Goal: Information Seeking & Learning: Learn about a topic

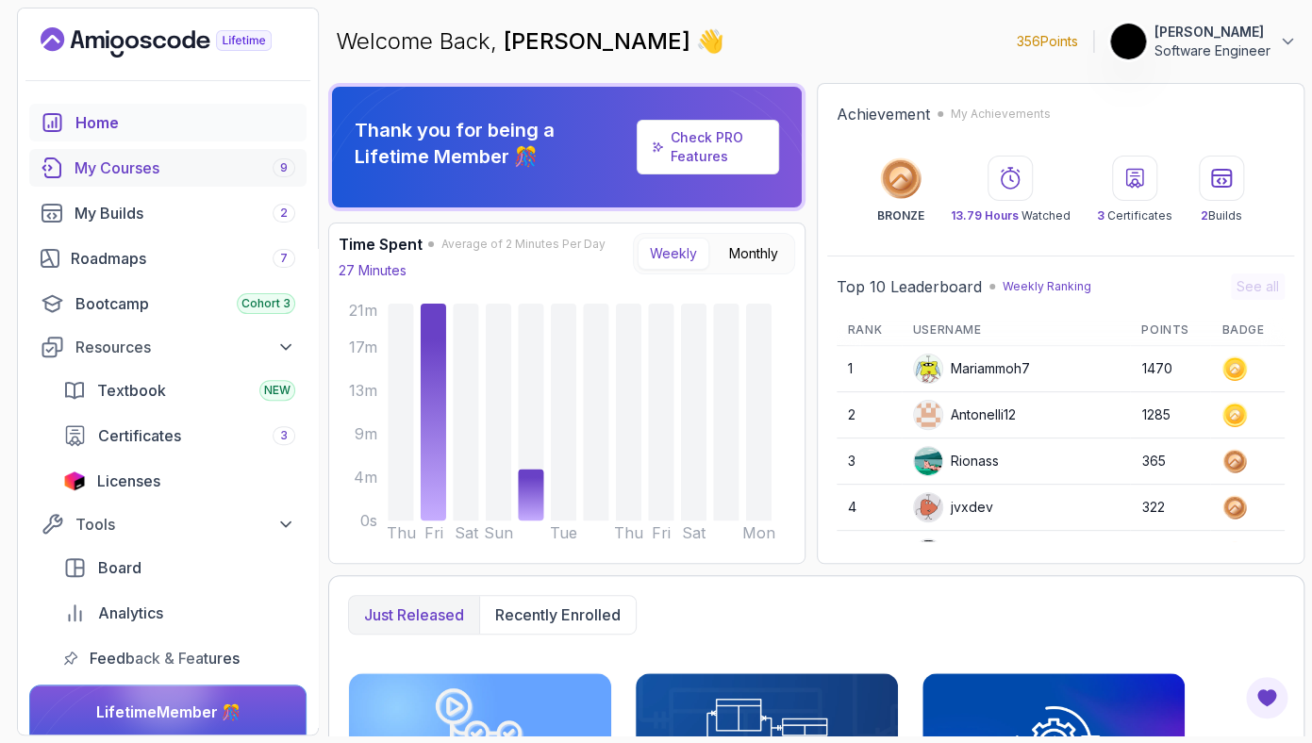
click at [162, 156] on link "My Courses 9" at bounding box center [167, 168] width 277 height 38
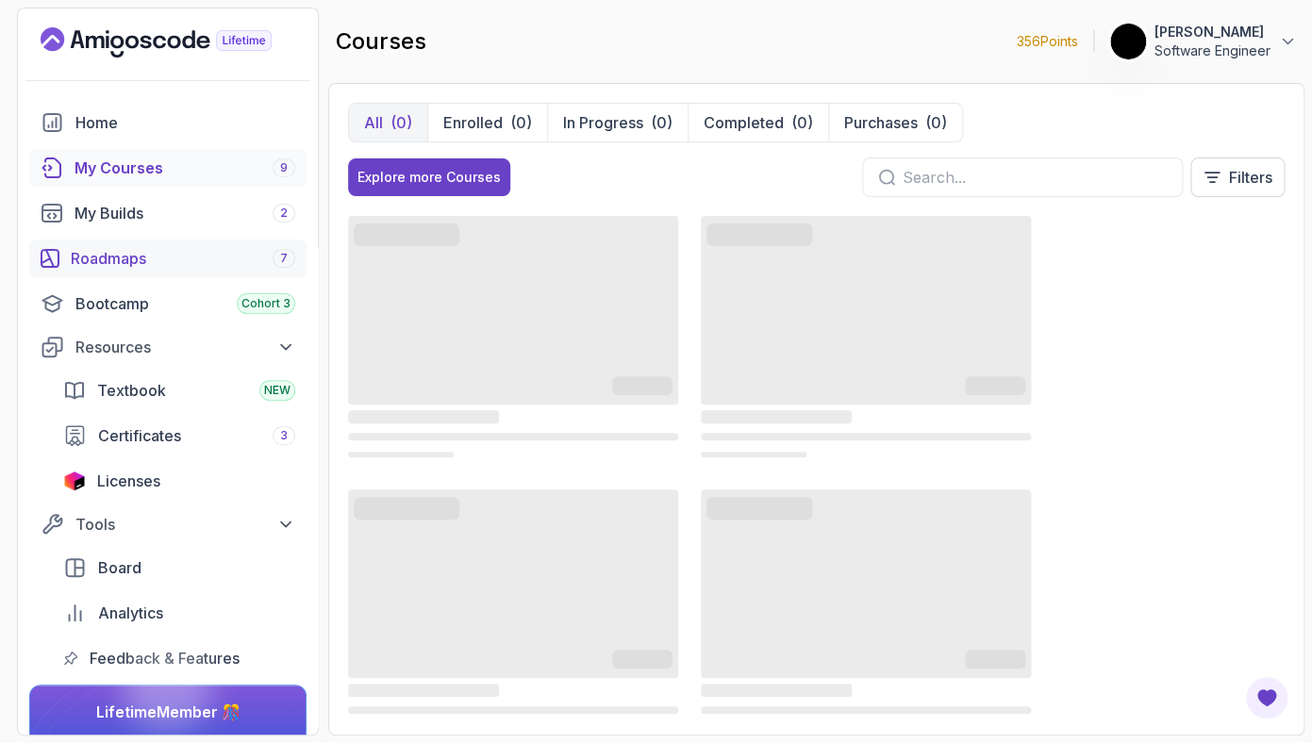
click at [146, 268] on div "Roadmaps 7" at bounding box center [183, 258] width 224 height 23
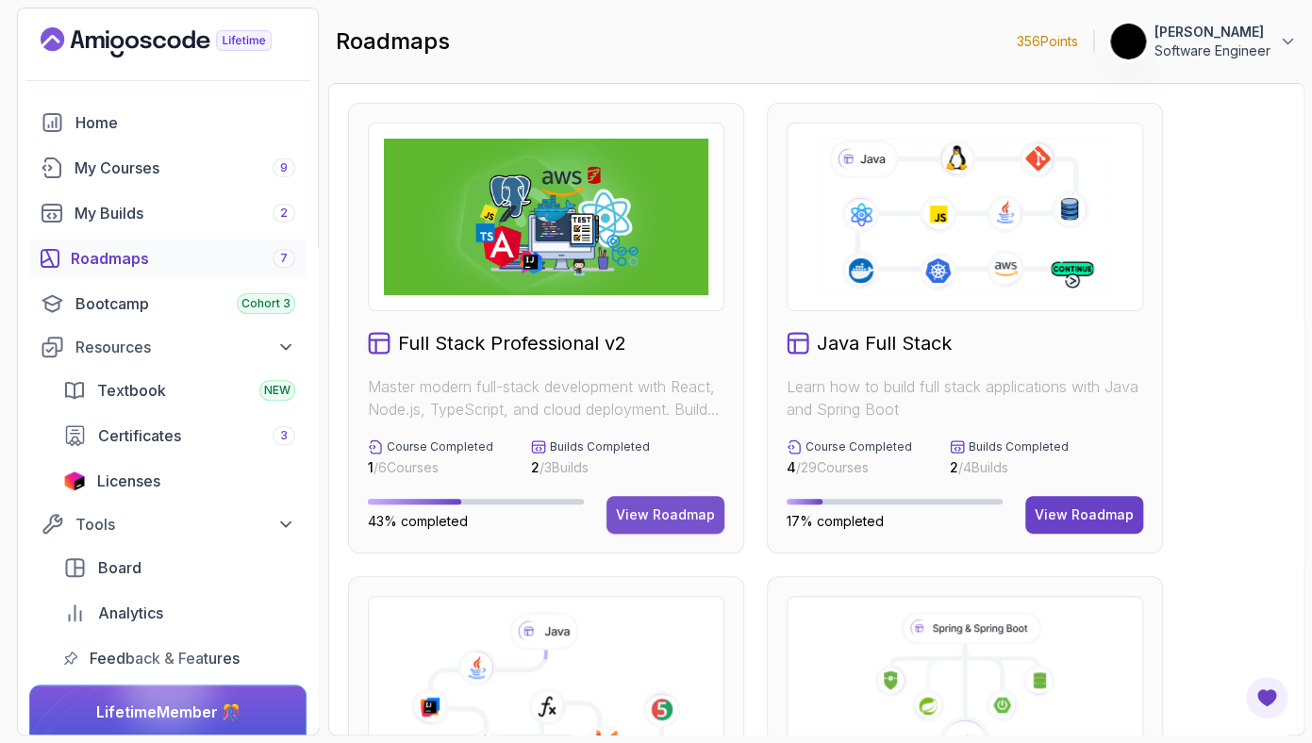
click at [678, 514] on div "View Roadmap" at bounding box center [665, 514] width 99 height 19
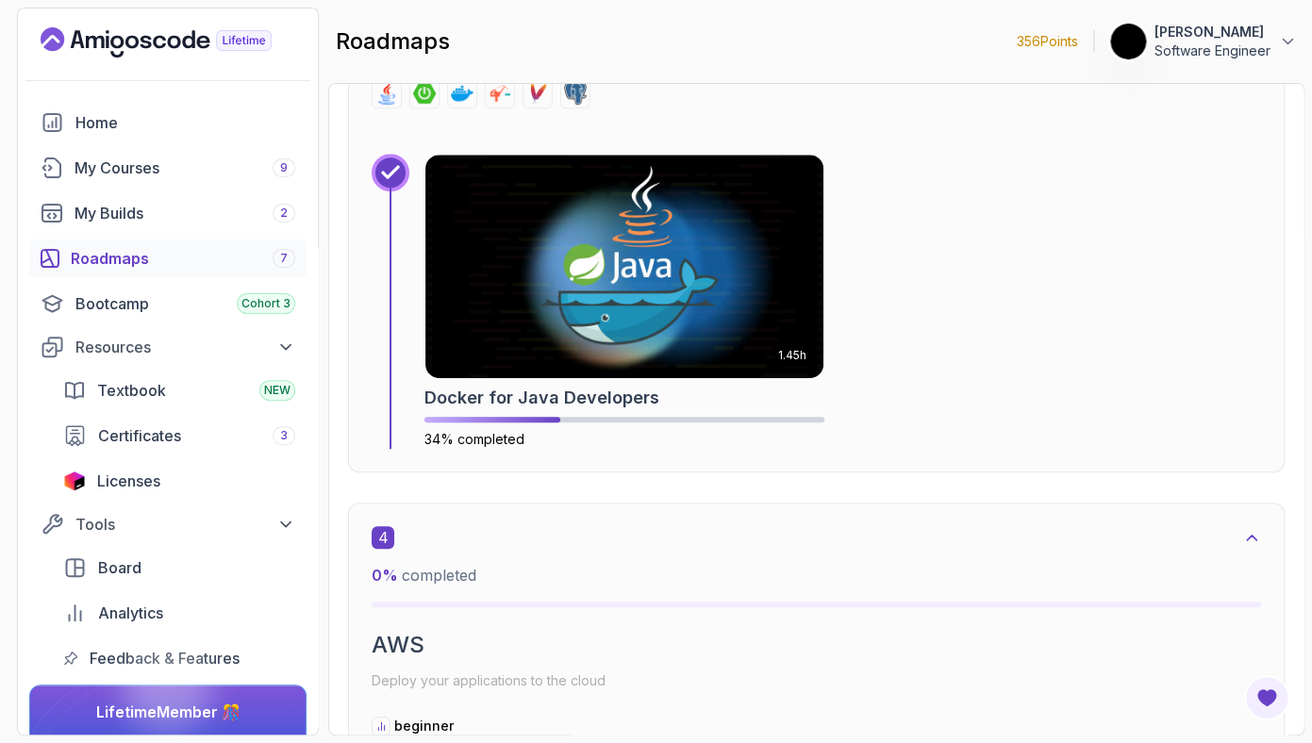
scroll to position [2979, 0]
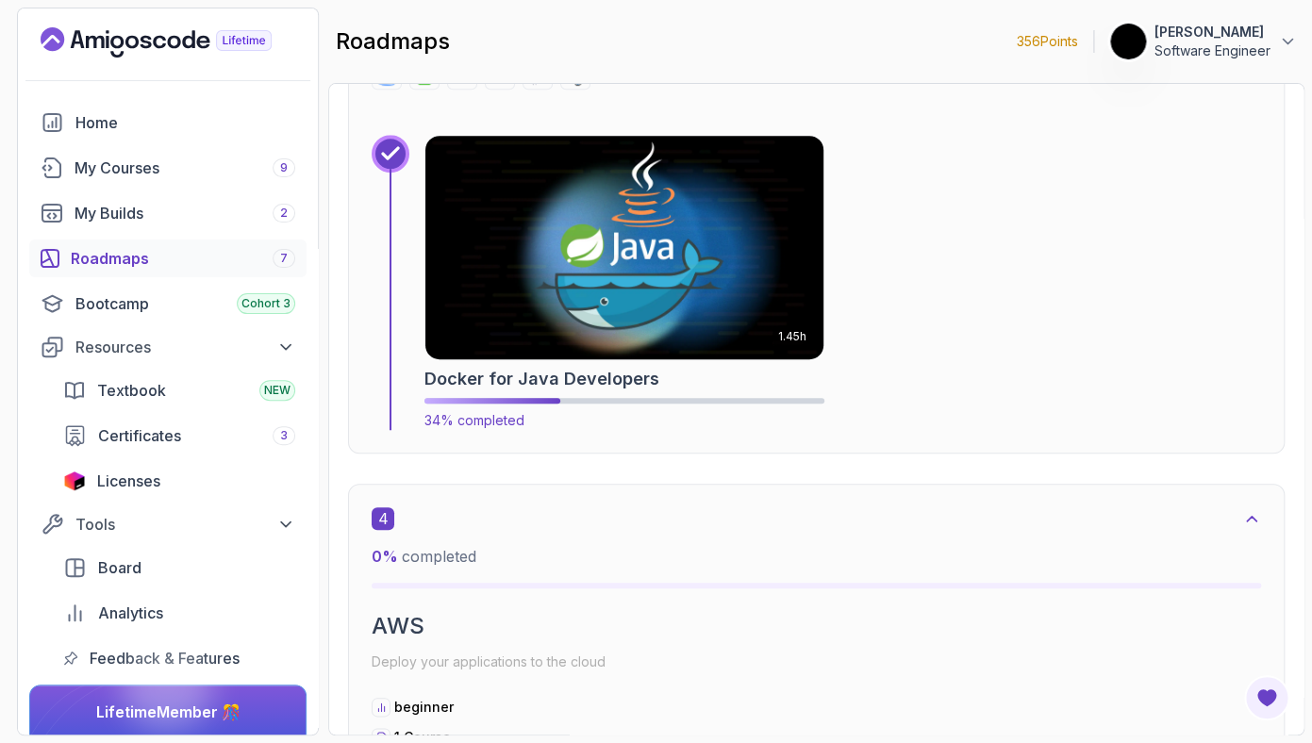
click at [612, 398] on div "1.45h Docker for Java Developers 34% completed" at bounding box center [624, 282] width 400 height 294
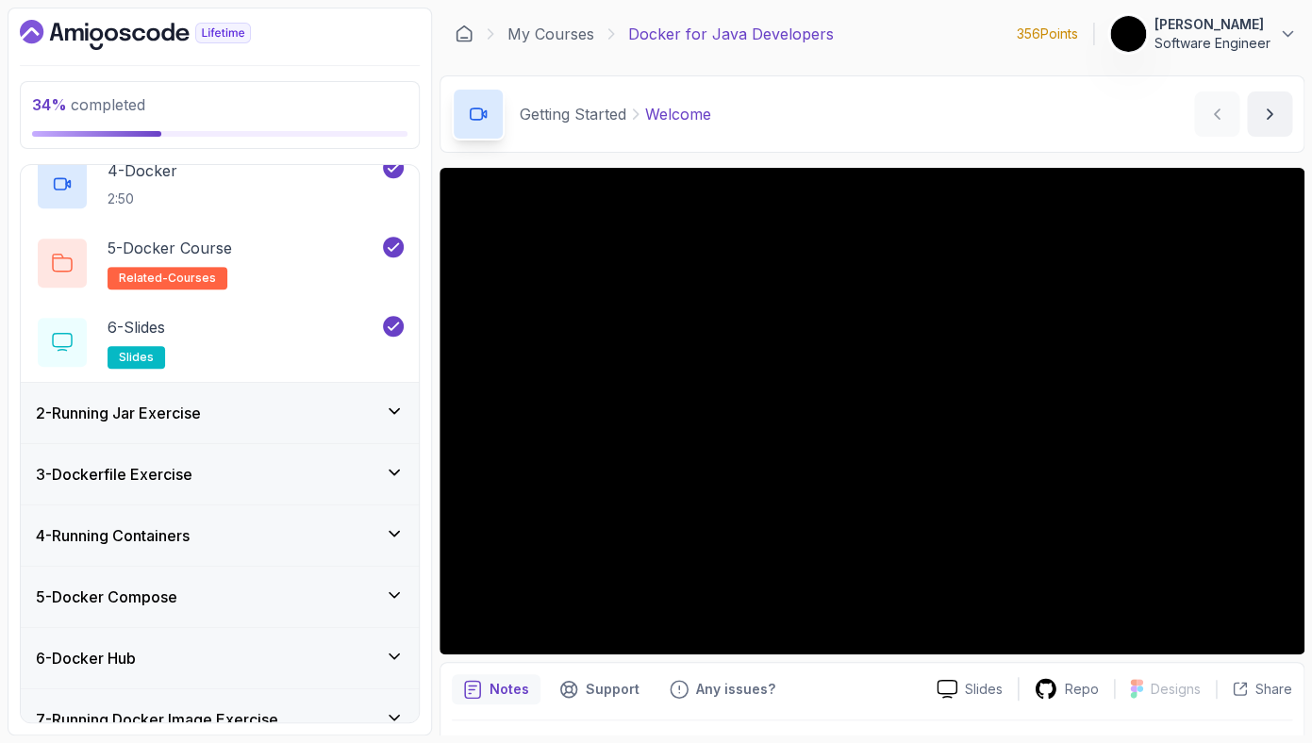
scroll to position [530, 0]
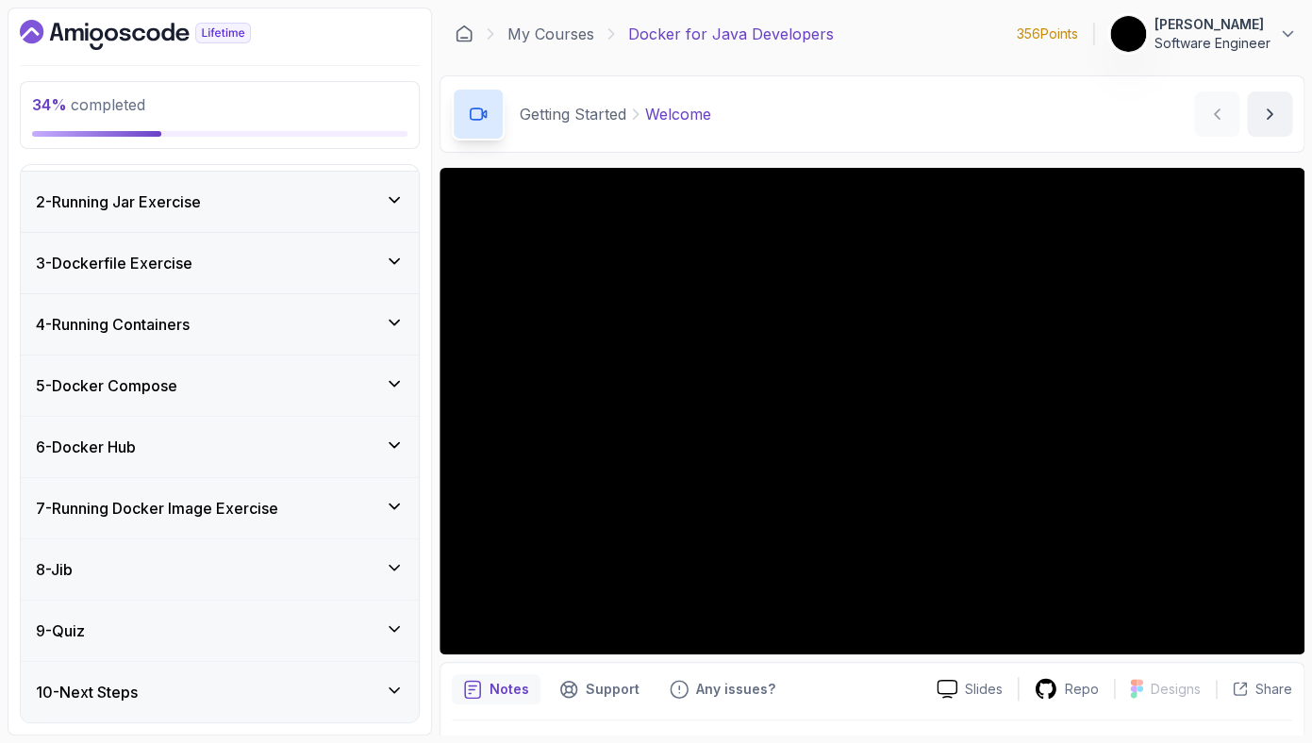
click at [239, 325] on div "4 - Running Containers" at bounding box center [220, 324] width 368 height 23
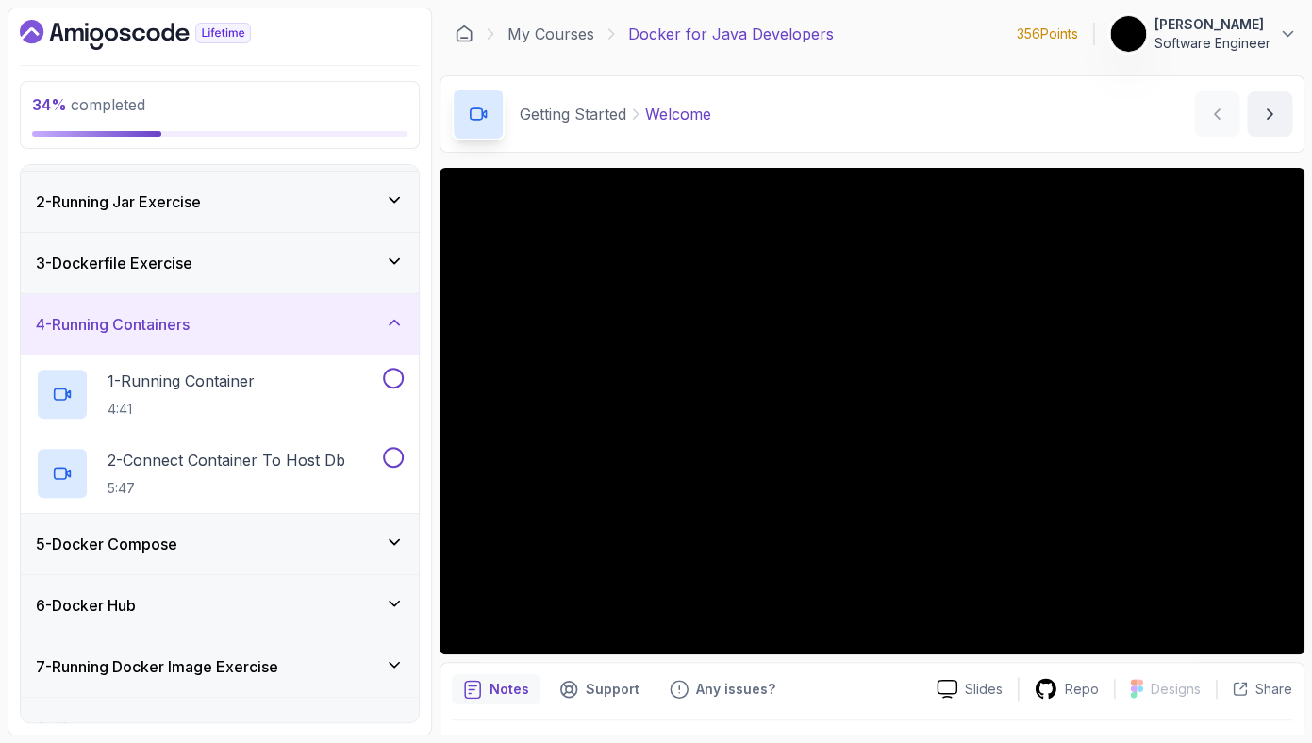
click at [310, 242] on div "3 - Dockerfile Exercise" at bounding box center [220, 263] width 398 height 60
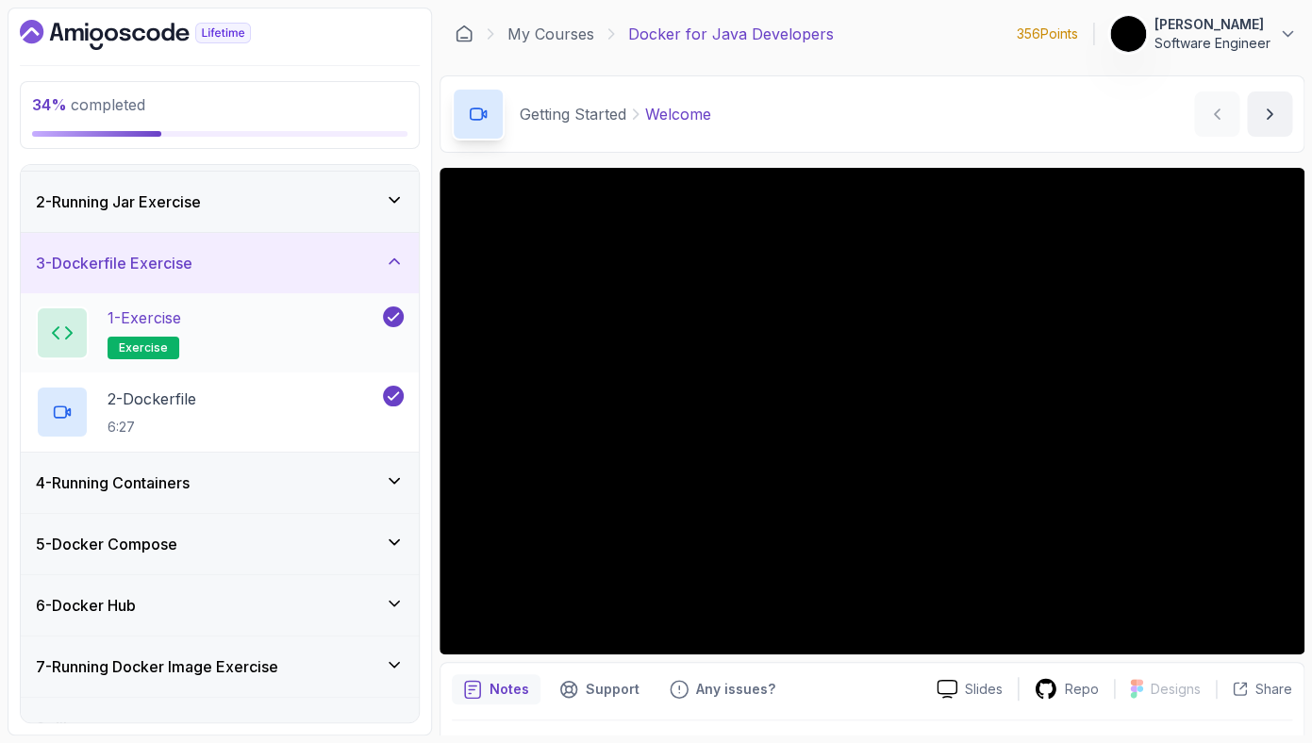
click at [305, 327] on div "1 - Exercise exercise" at bounding box center [207, 332] width 343 height 53
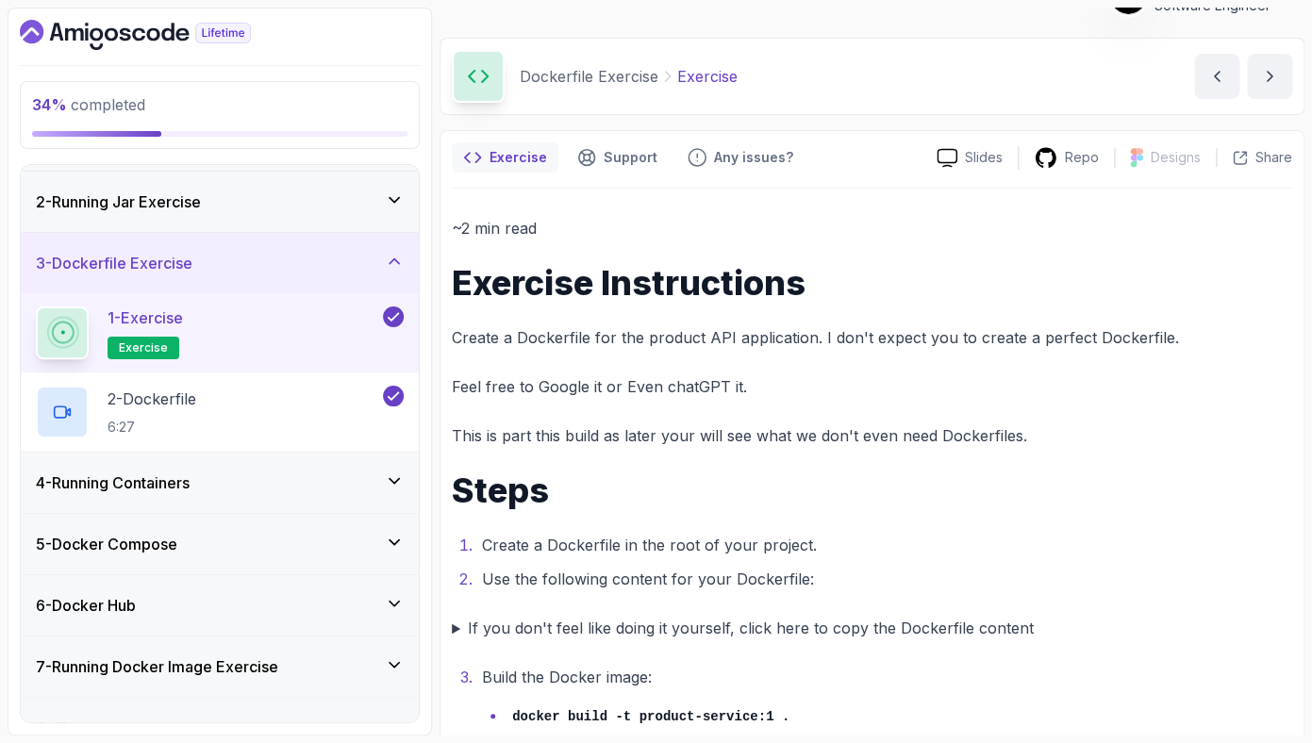
scroll to position [190, 0]
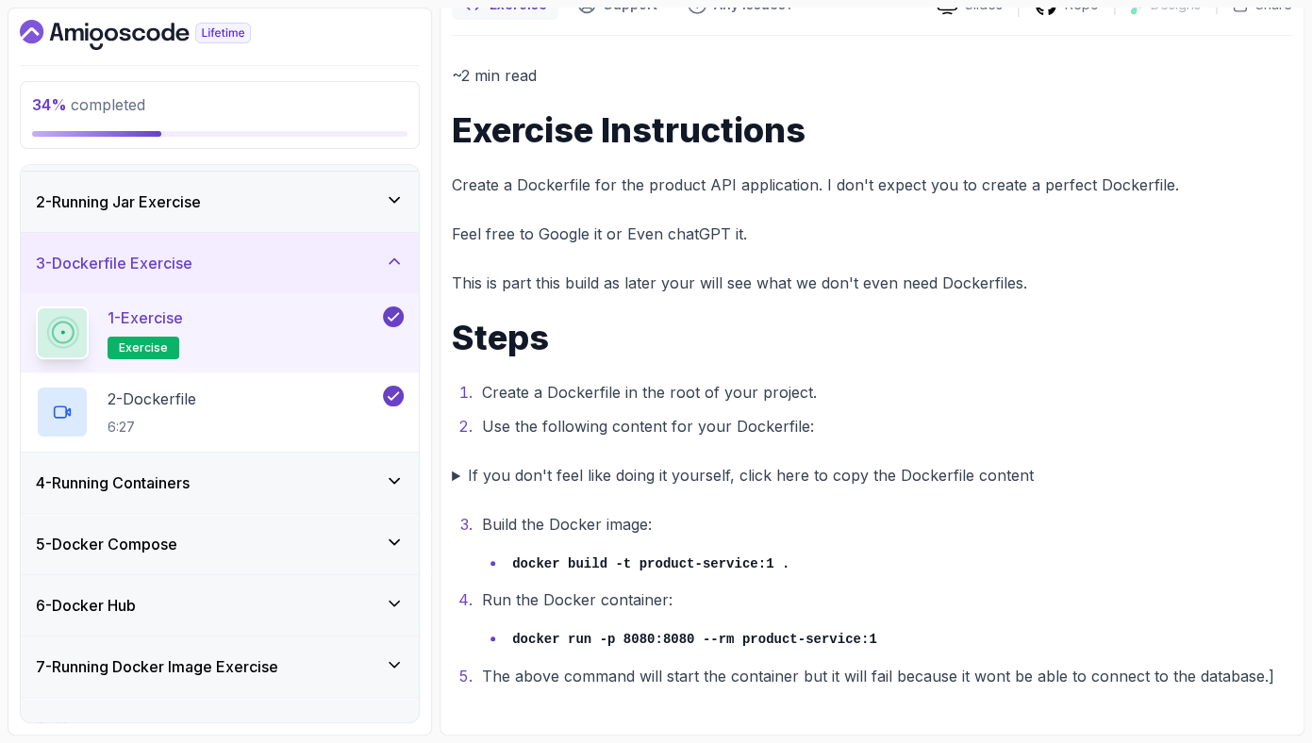
click at [602, 627] on li "docker run -p 8080:8080 --rm product-service:1" at bounding box center [898, 637] width 785 height 27
click at [608, 639] on code "docker run -p 8080:8080 --rm product-service:1" at bounding box center [694, 639] width 364 height 15
click at [609, 641] on code "docker run -p 8080:8080 --rm product-service:1" at bounding box center [694, 639] width 364 height 15
click at [570, 578] on ol "Build the Docker image: docker build -t product-service:1 . Run the Docker cont…" at bounding box center [872, 600] width 840 height 178
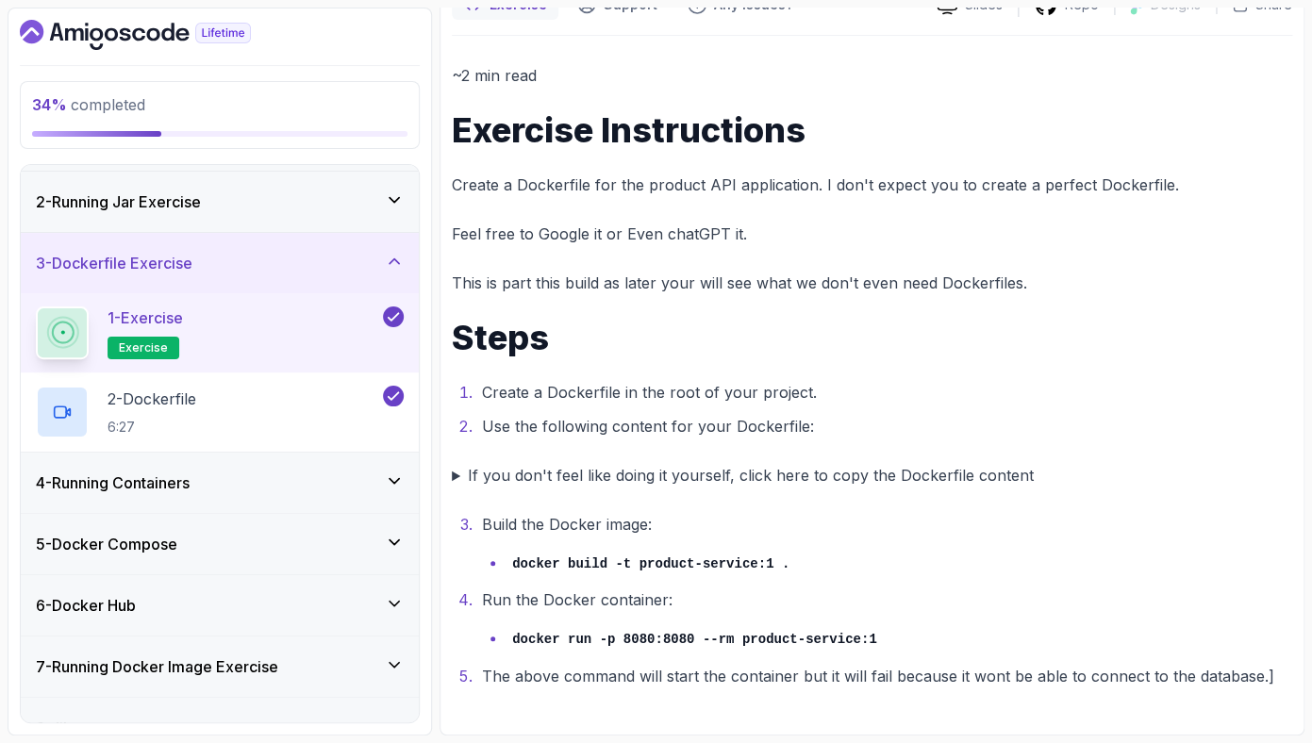
click at [570, 568] on code "docker build -t product-service:1 ." at bounding box center [650, 563] width 277 height 15
click at [570, 566] on code "docker build -t product-service:1 ." at bounding box center [650, 563] width 277 height 15
click at [196, 411] on h2 "2 - Dockerfile 6:27" at bounding box center [151, 412] width 89 height 49
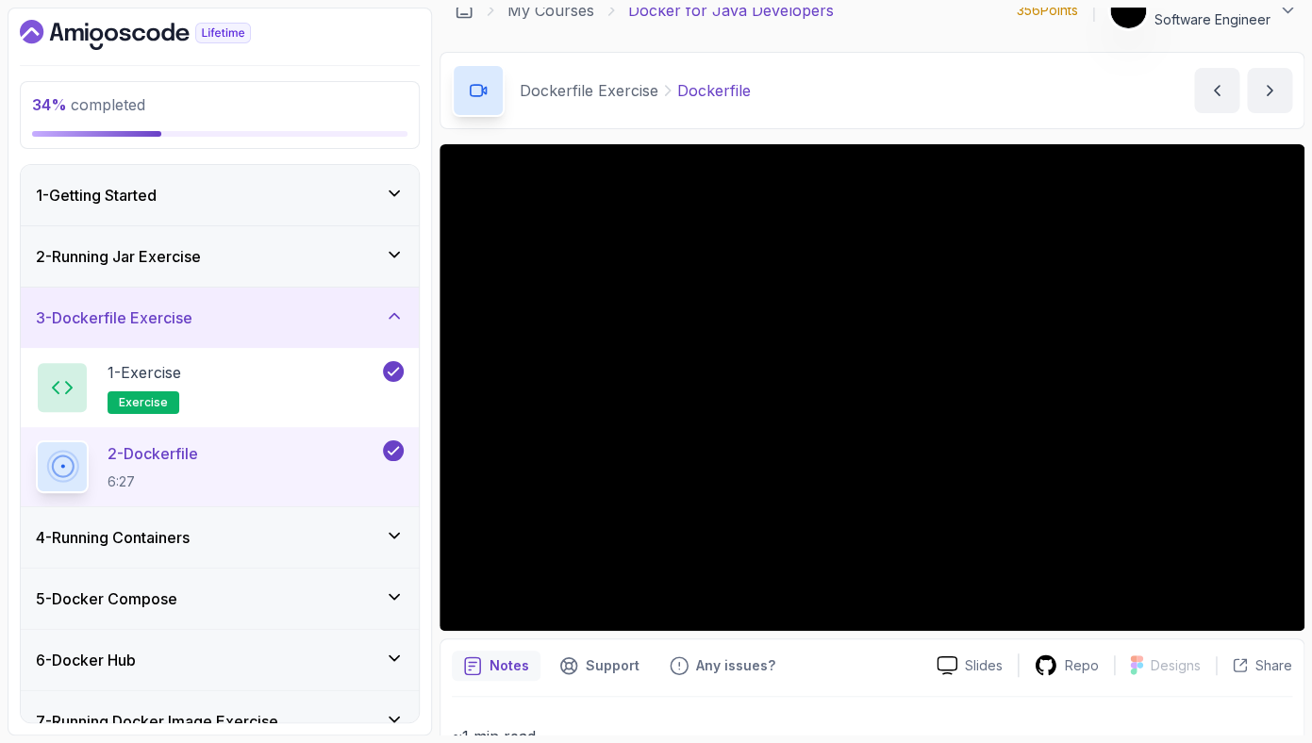
click at [189, 117] on div "34 % completed" at bounding box center [219, 114] width 375 height 43
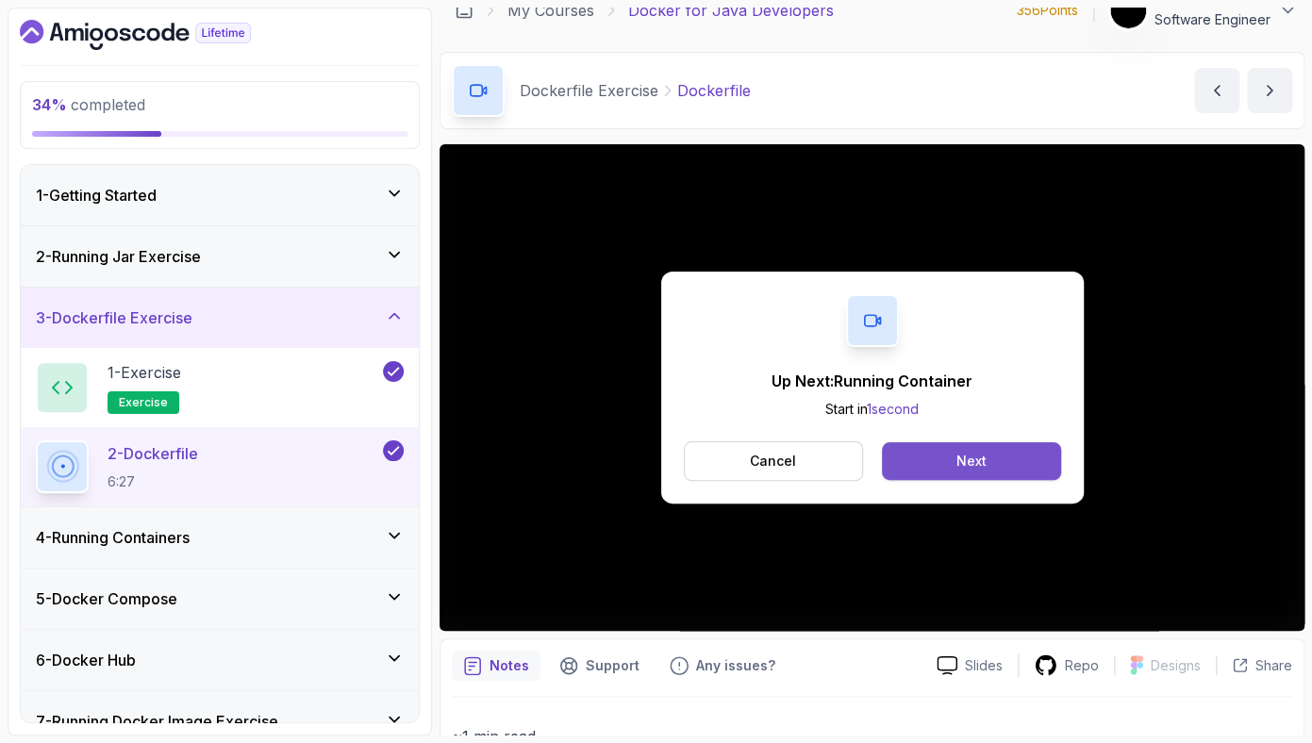
click at [1018, 454] on button "Next" at bounding box center [971, 461] width 178 height 38
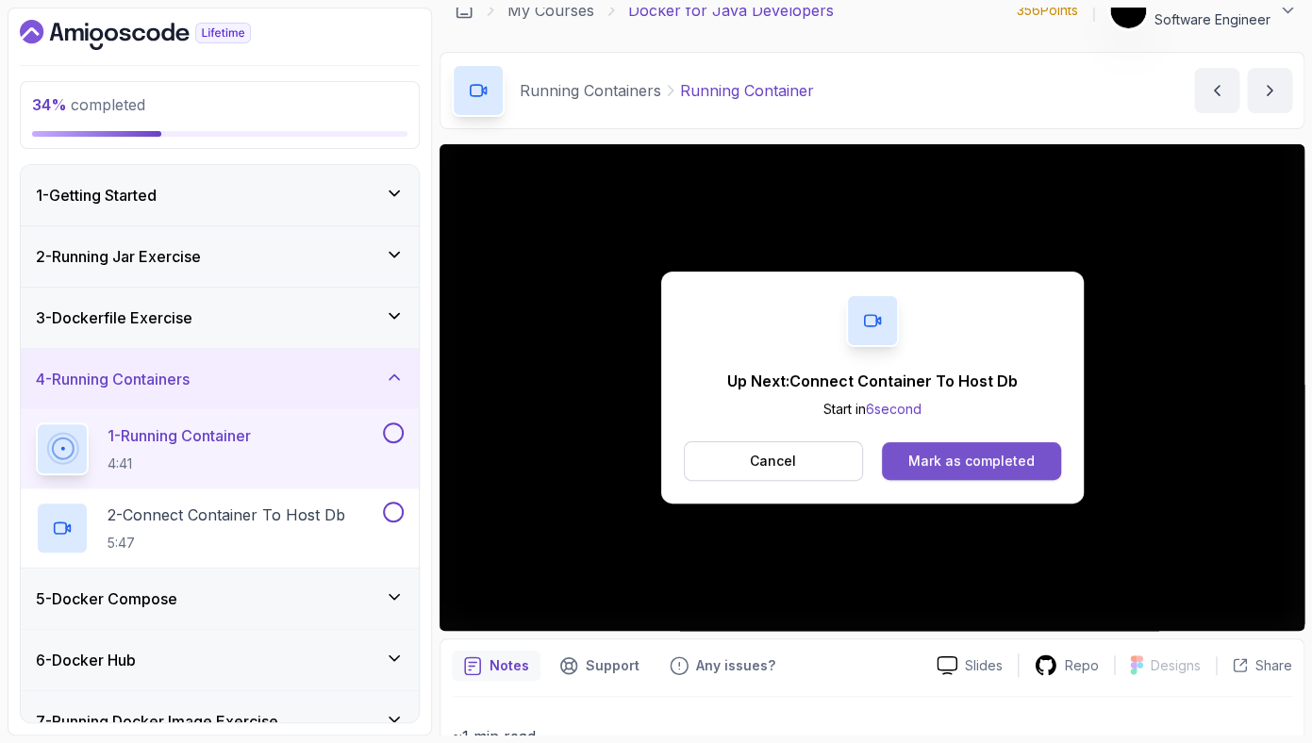
click at [943, 469] on div "Mark as completed" at bounding box center [971, 461] width 126 height 19
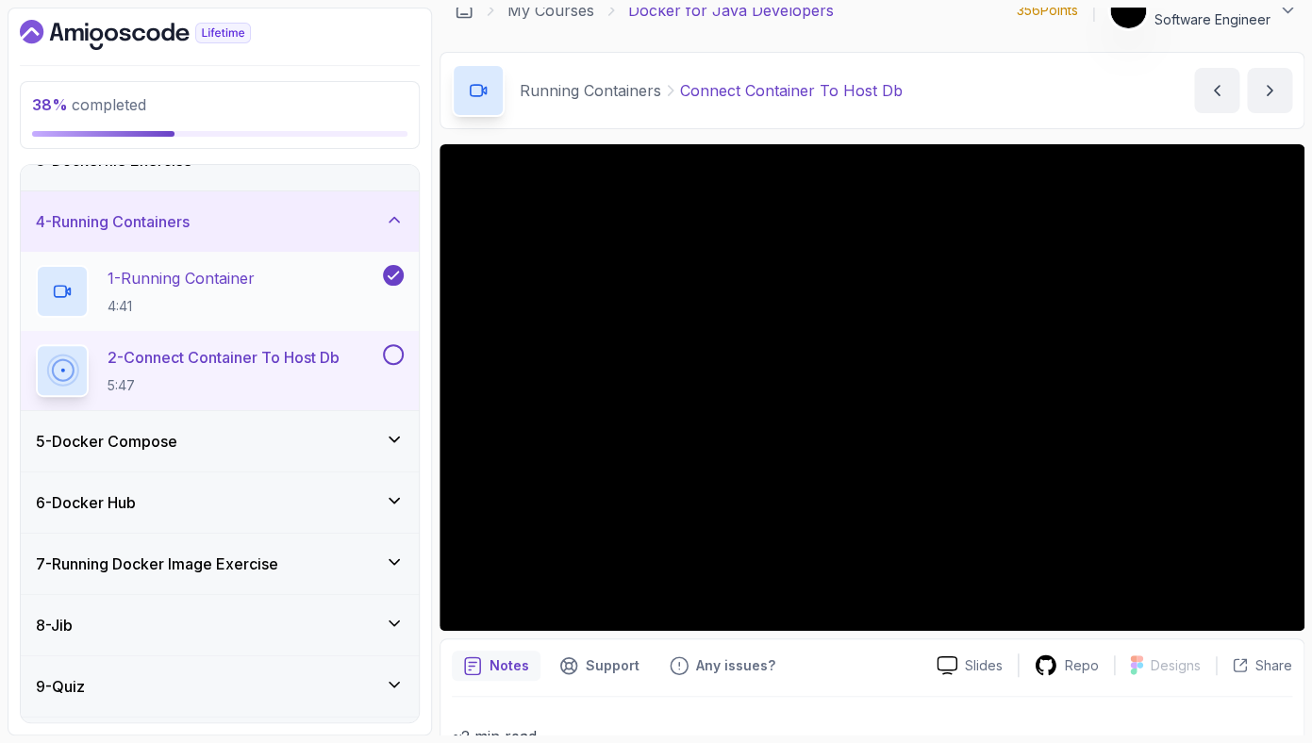
scroll to position [213, 0]
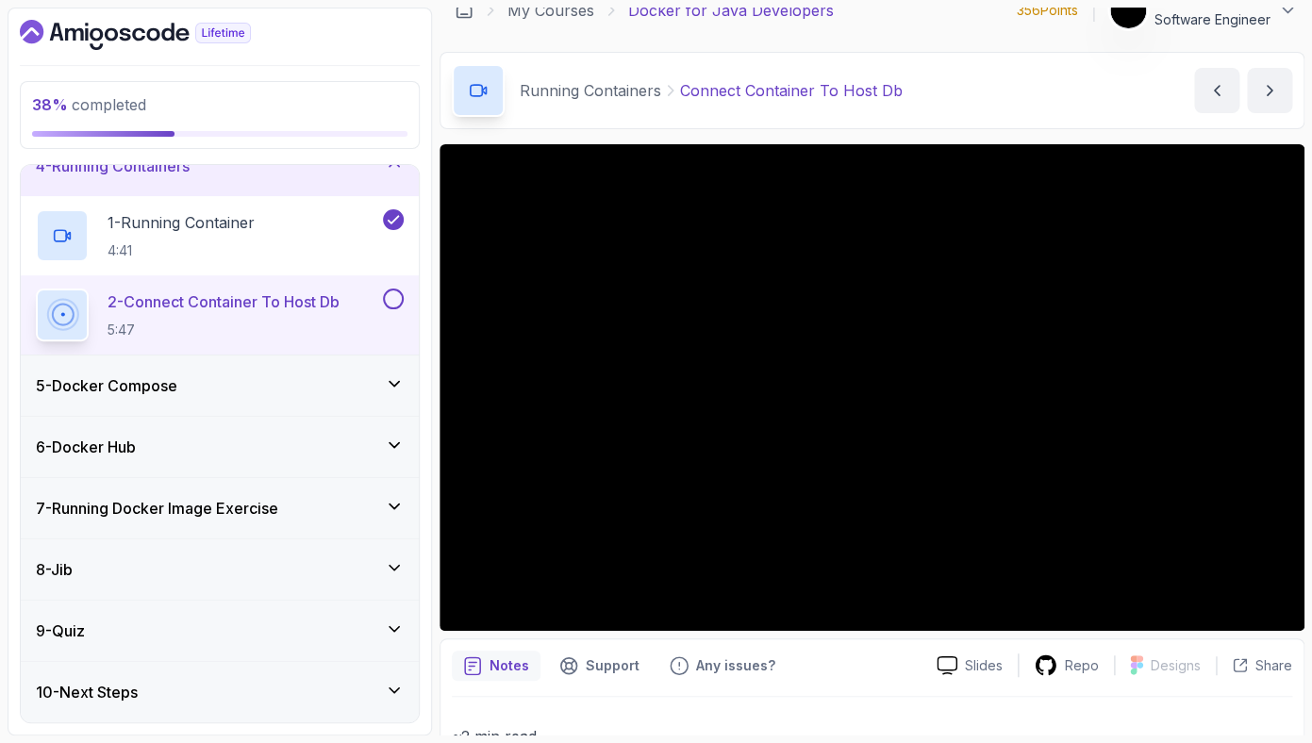
click at [289, 391] on div "5 - Docker Compose" at bounding box center [220, 385] width 368 height 23
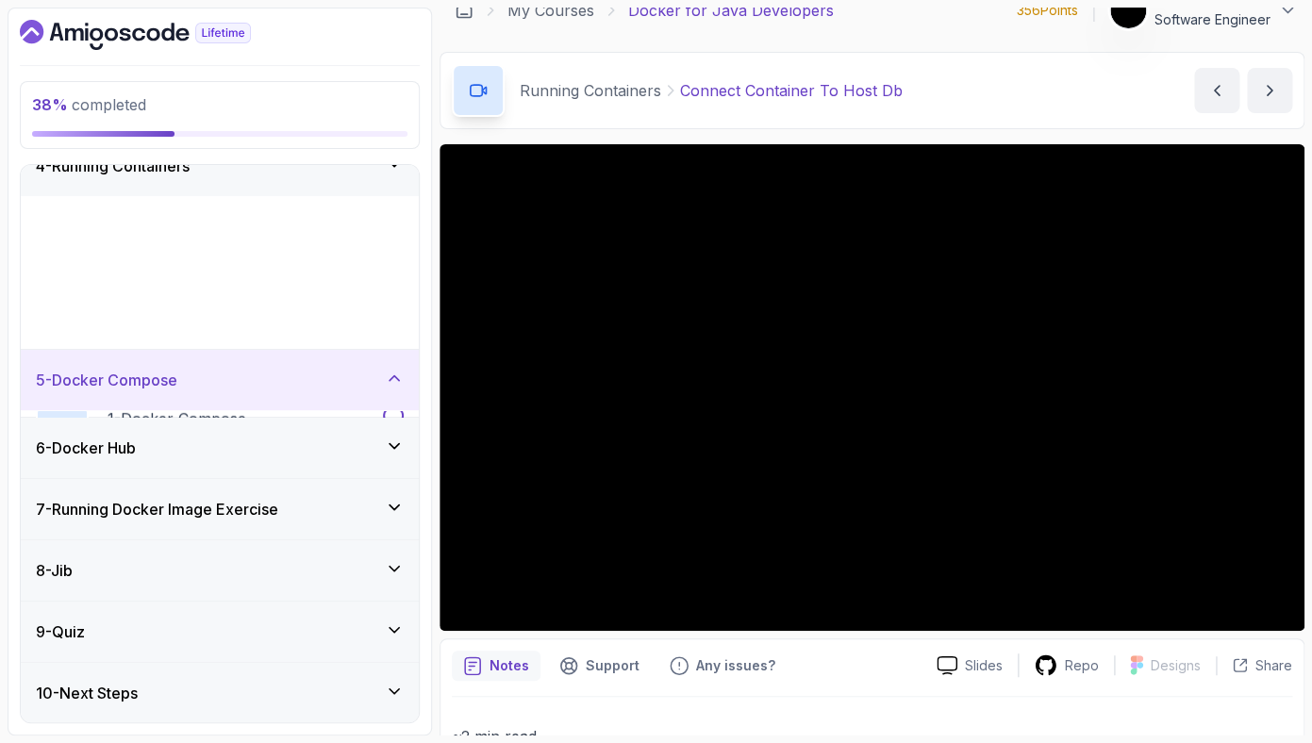
scroll to position [55, 0]
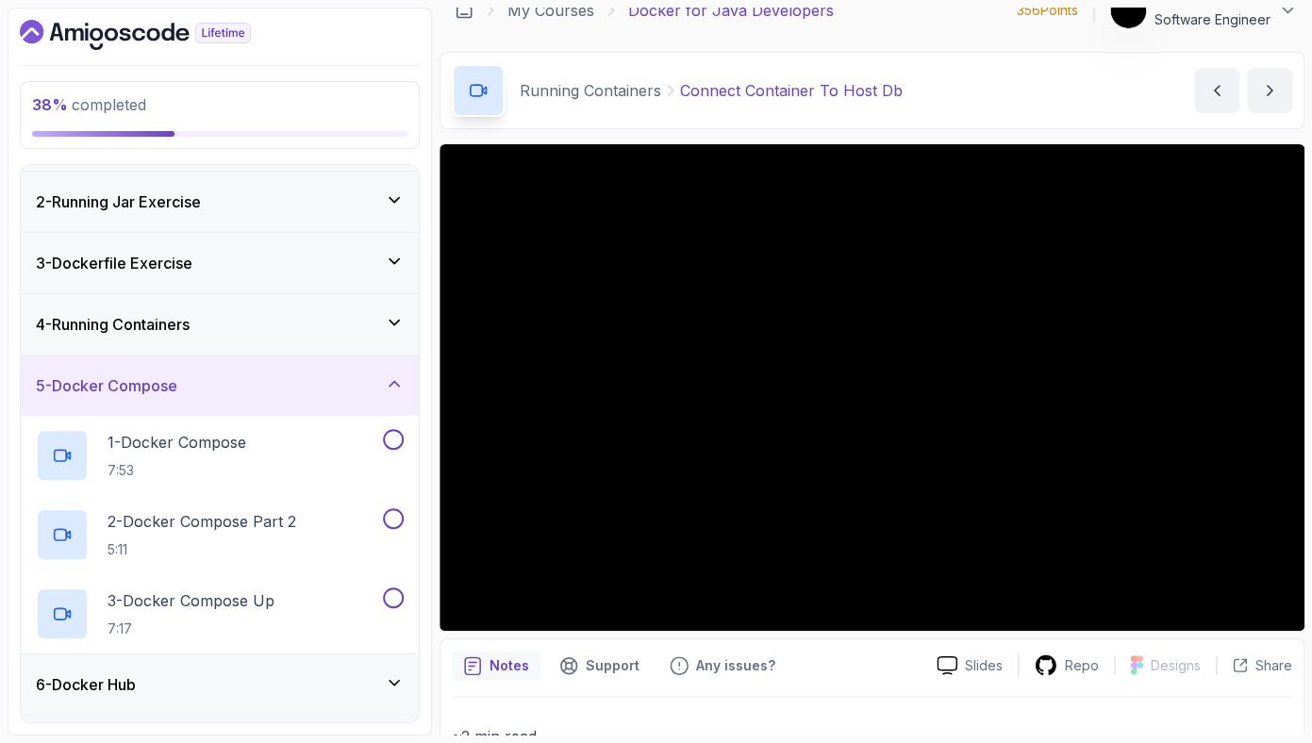
click at [289, 390] on div "5 - Docker Compose" at bounding box center [220, 385] width 368 height 23
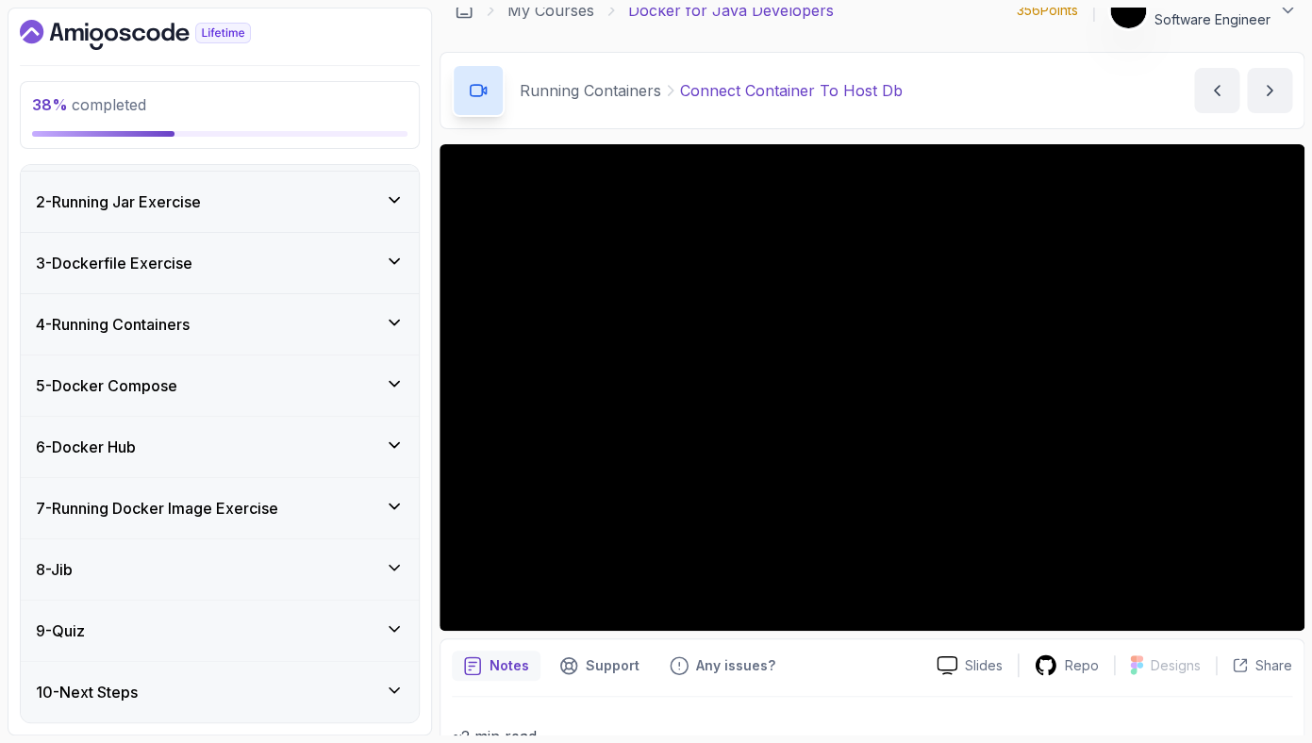
click at [277, 313] on div "4 - Running Containers" at bounding box center [220, 324] width 368 height 23
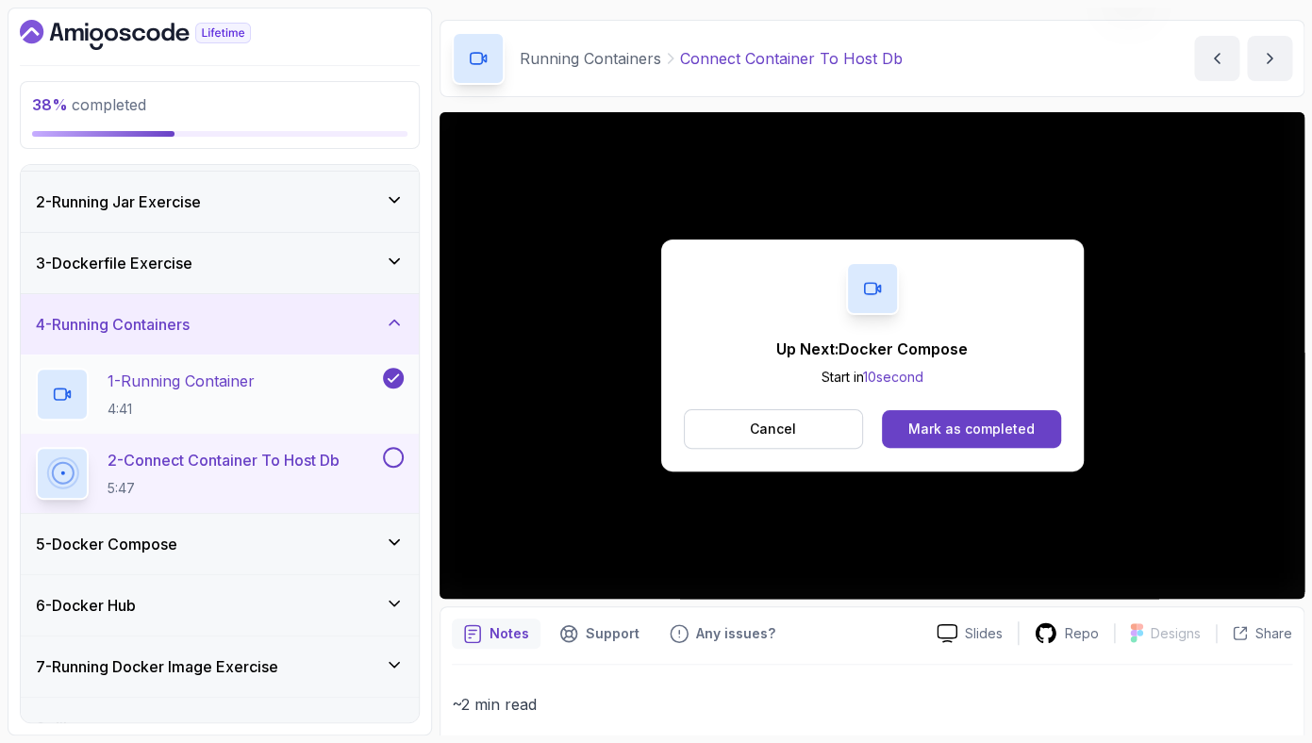
scroll to position [60, 0]
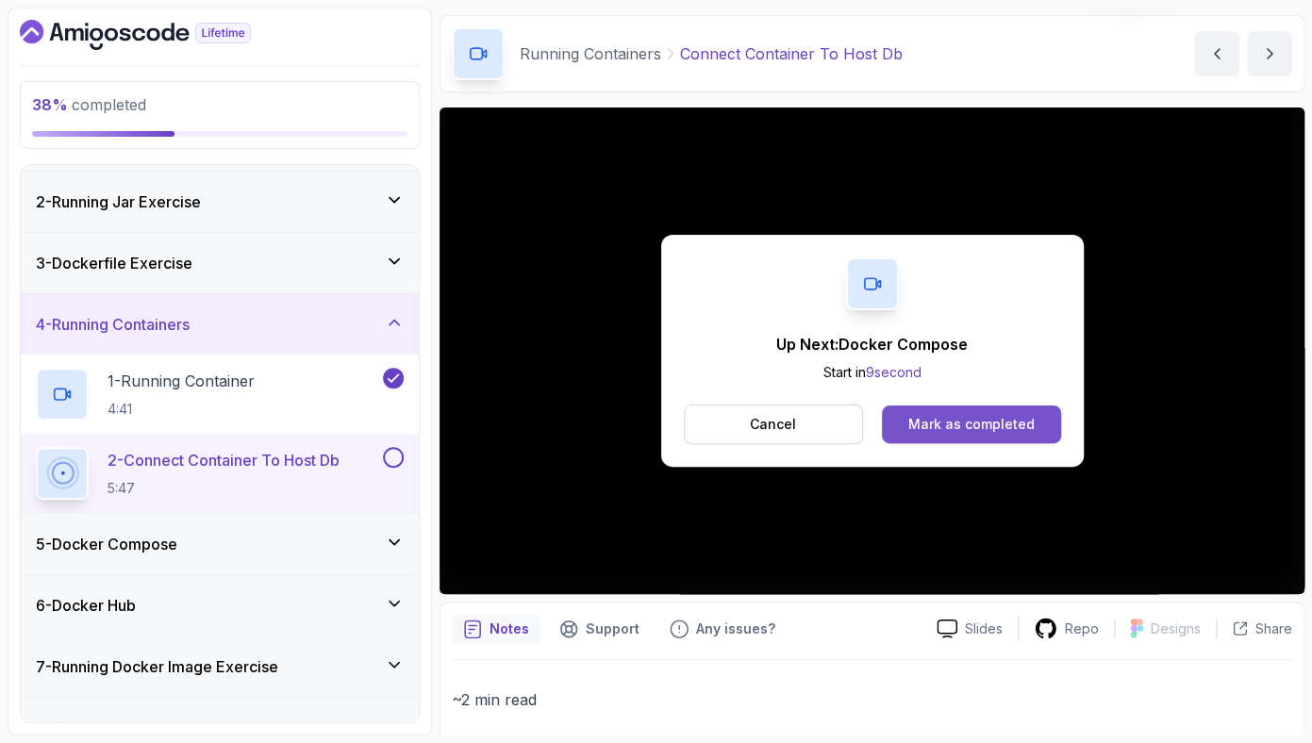
click at [971, 415] on div "Mark as completed" at bounding box center [971, 424] width 126 height 19
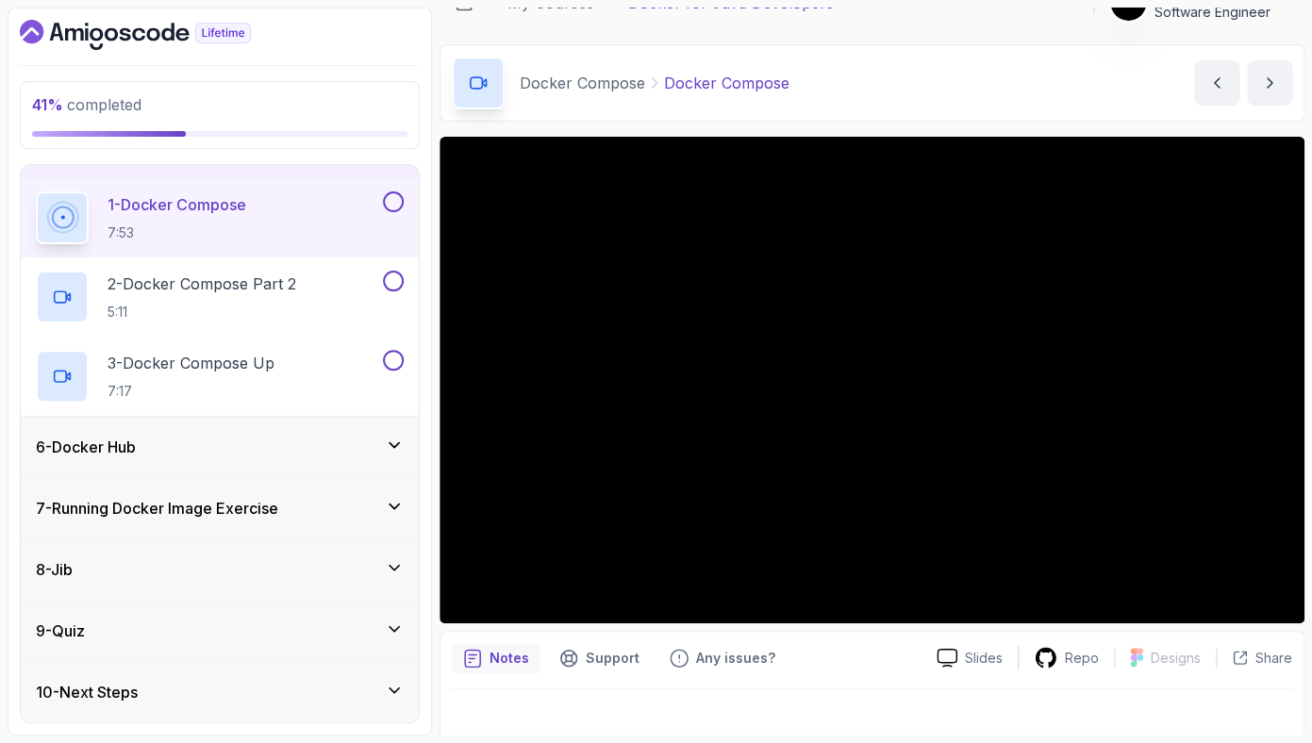
scroll to position [13, 0]
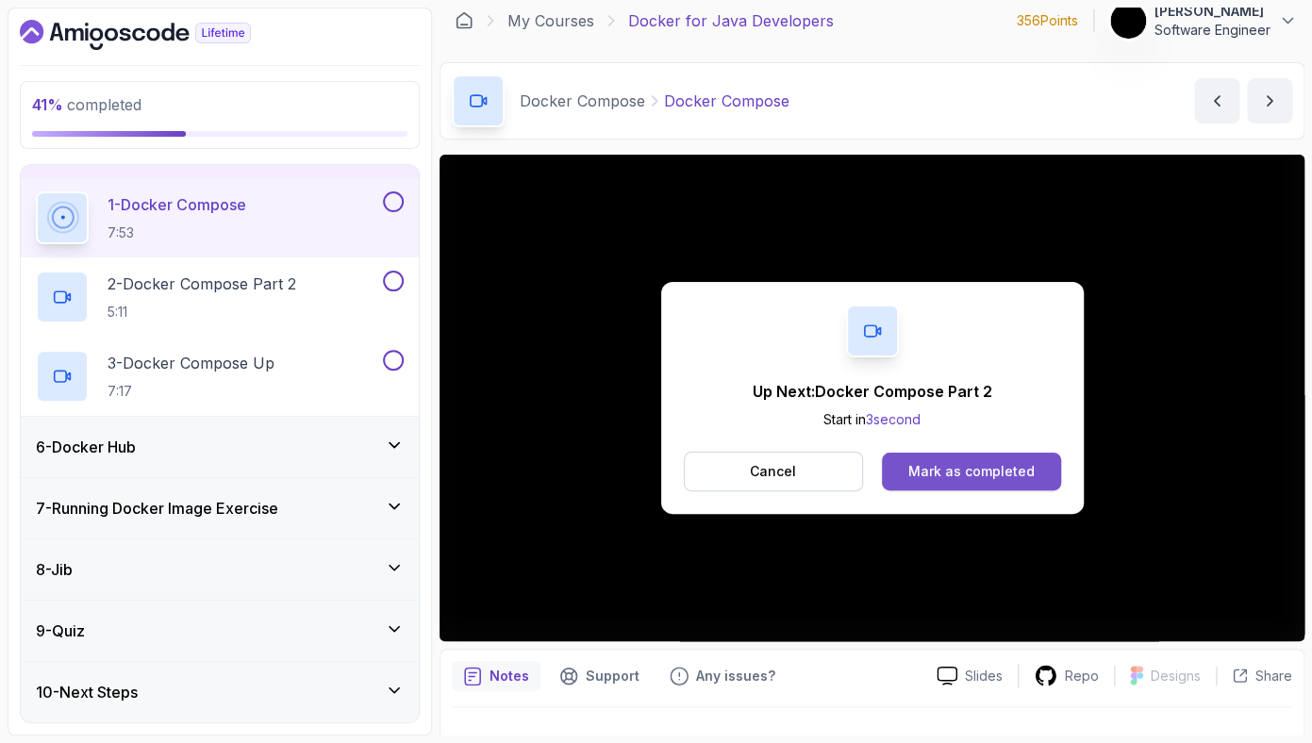
click at [1025, 476] on div "Mark as completed" at bounding box center [971, 471] width 126 height 19
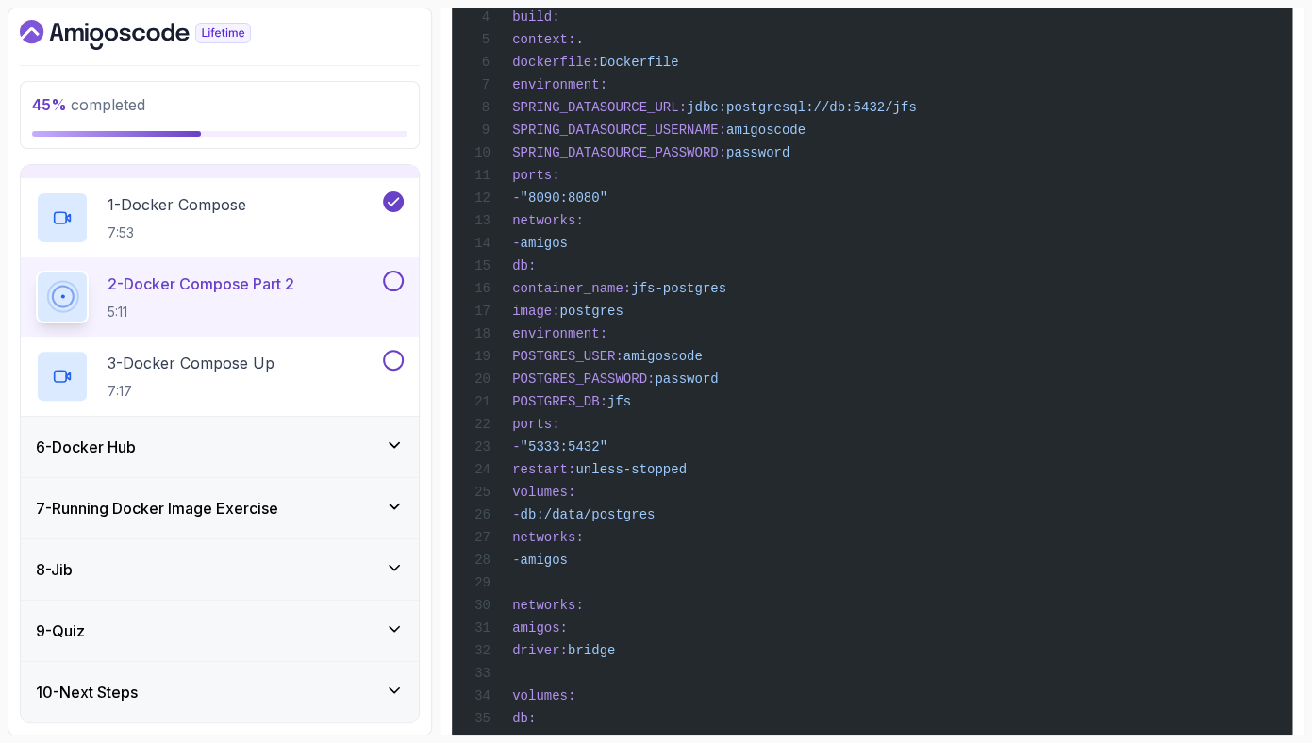
scroll to position [896, 0]
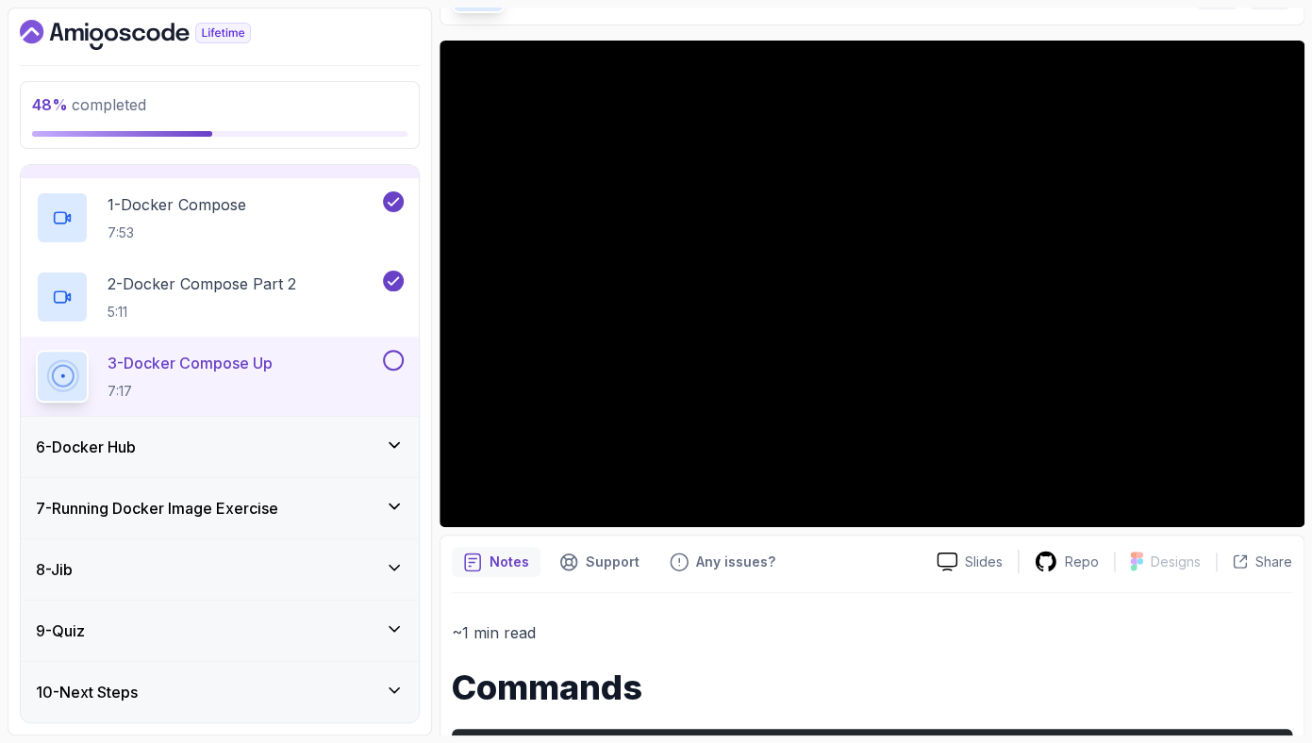
scroll to position [55, 0]
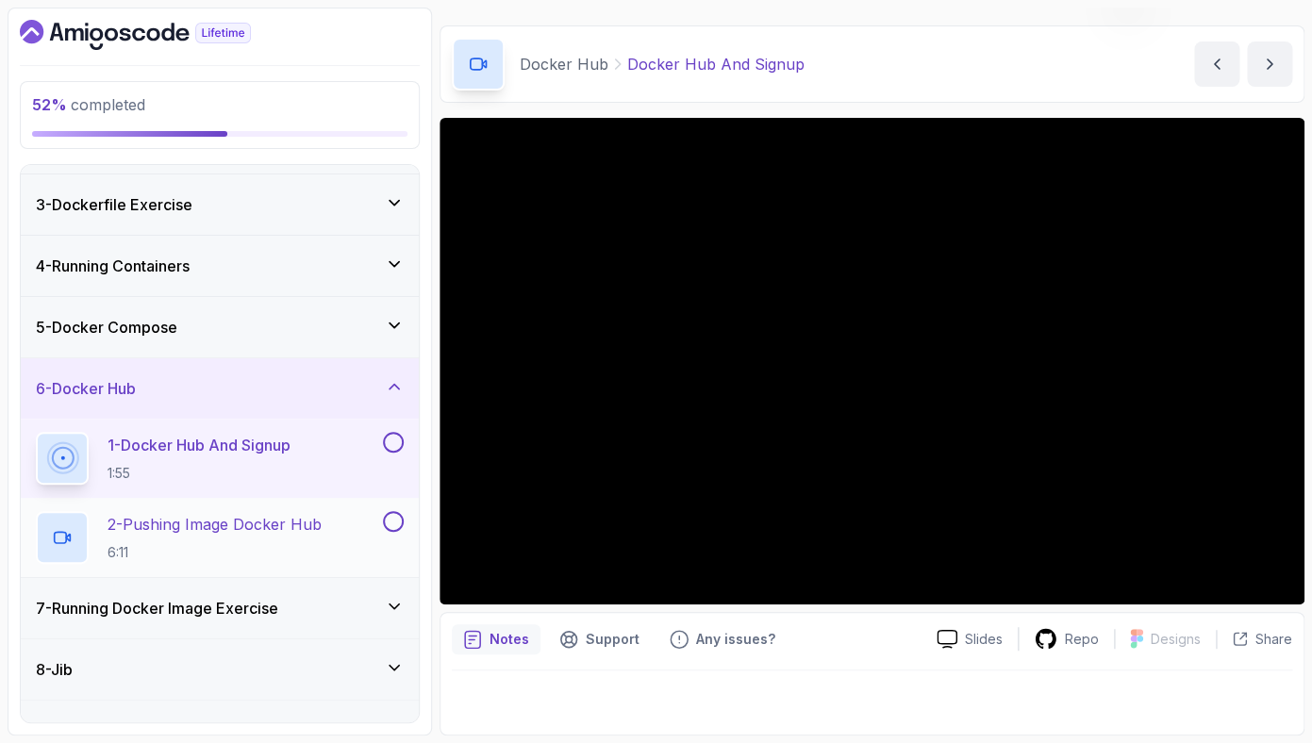
scroll to position [213, 0]
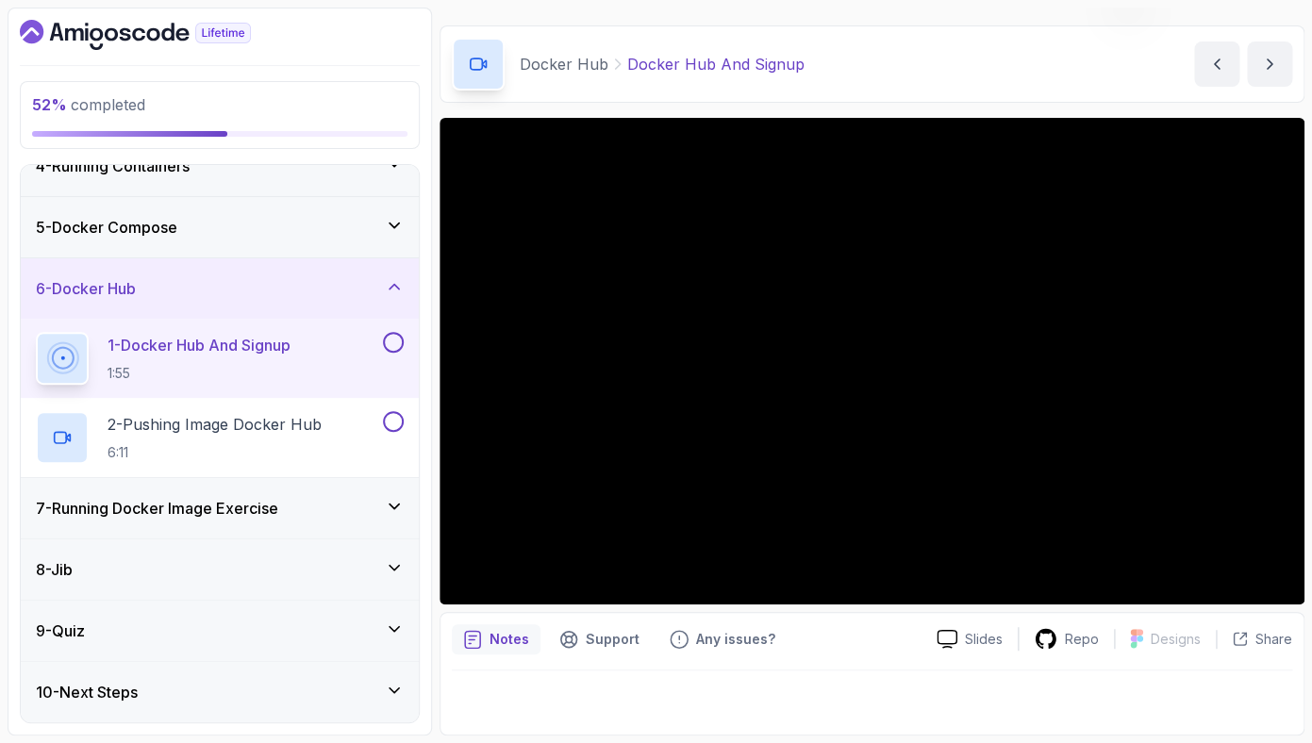
click at [256, 511] on h3 "7 - Running Docker Image Exercise" at bounding box center [157, 508] width 242 height 23
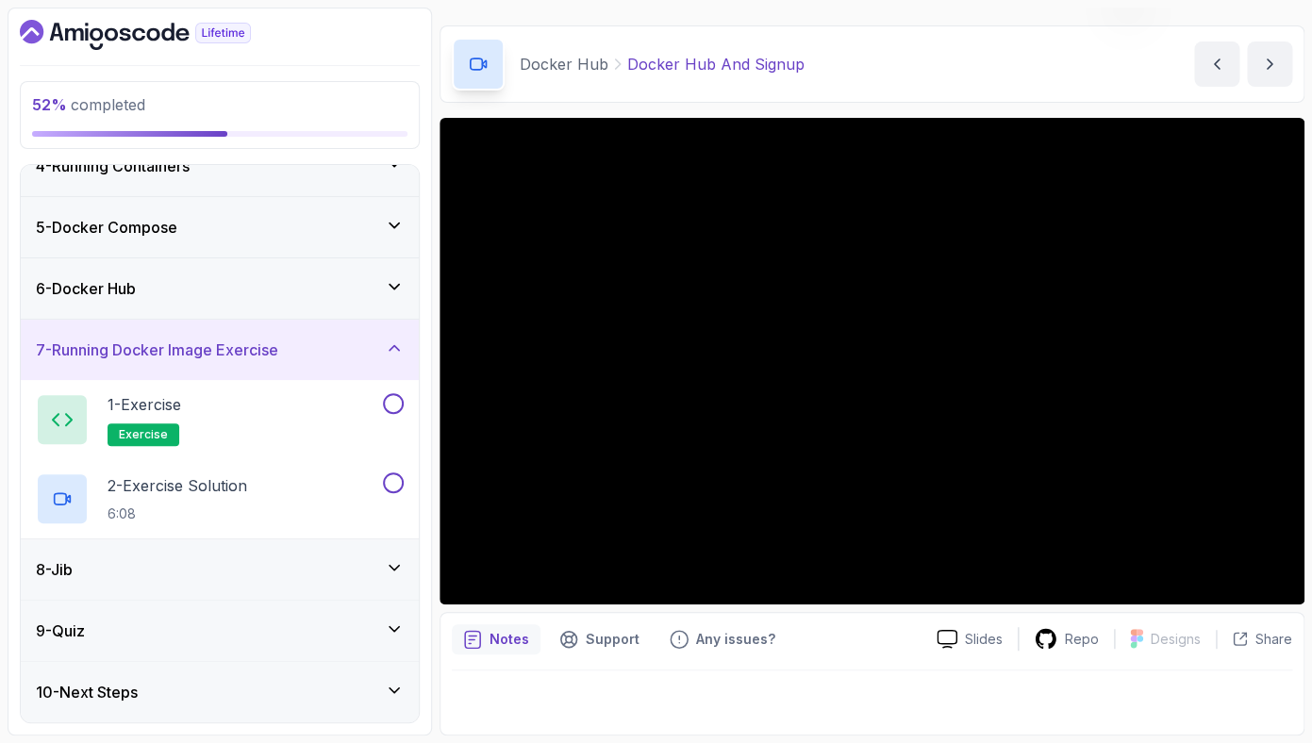
click at [221, 571] on div "8 - Jib" at bounding box center [220, 569] width 368 height 23
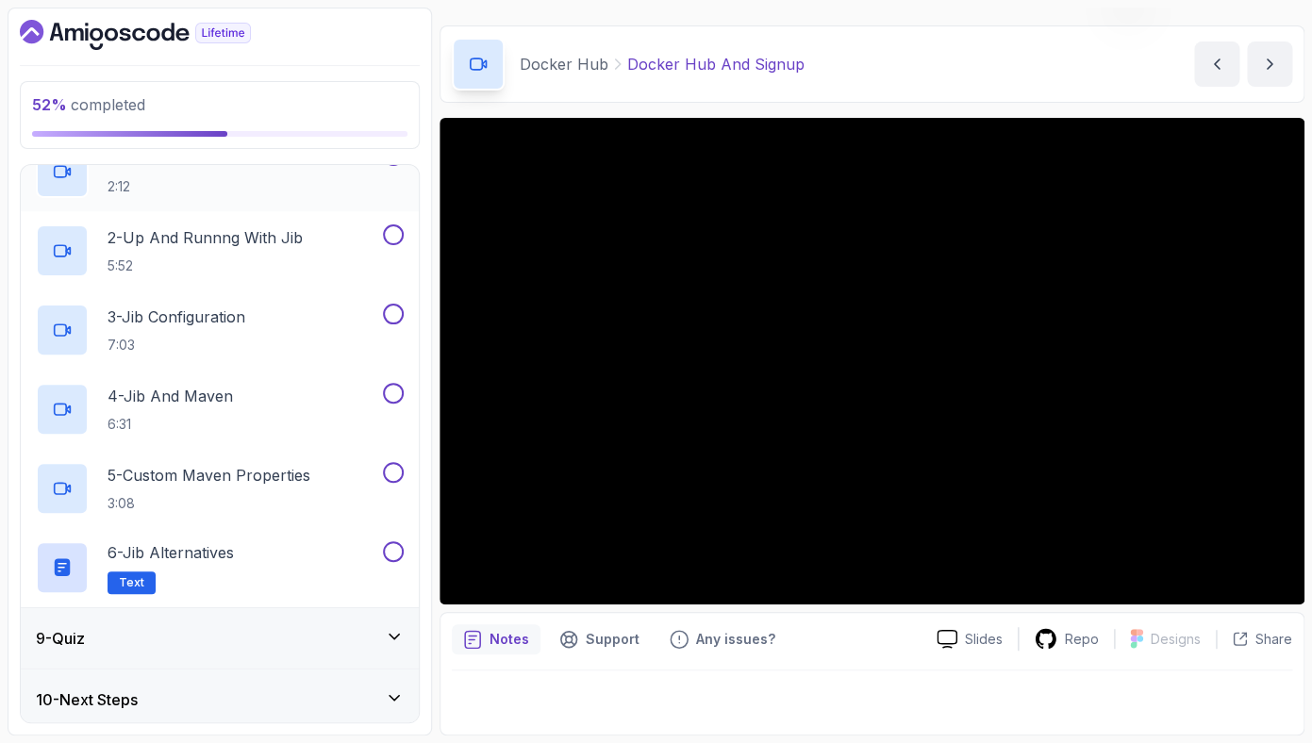
scroll to position [530, 0]
